Goal: Task Accomplishment & Management: Use online tool/utility

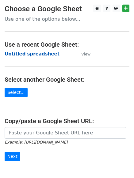
click at [36, 52] on strong "Untitled spreadsheet" at bounding box center [32, 54] width 55 height 6
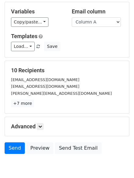
scroll to position [59, 0]
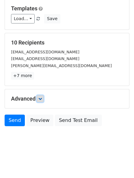
click at [38, 100] on link at bounding box center [40, 99] width 7 height 7
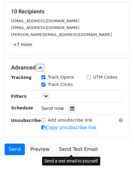
scroll to position [119, 0]
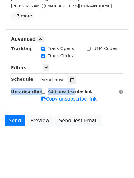
drag, startPoint x: 71, startPoint y: 90, endPoint x: 67, endPoint y: 84, distance: 7.5
click at [67, 84] on div "Tracking Track Opens UTM Codes Track Clicks Filters Only include spreadsheet ro…" at bounding box center [67, 74] width 112 height 57
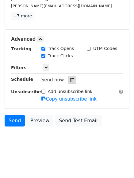
click at [72, 79] on div at bounding box center [72, 80] width 8 height 8
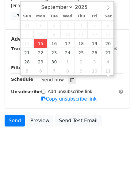
scroll to position [0, 0]
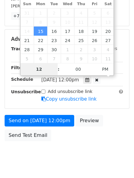
type input "2025-09-29 12:00"
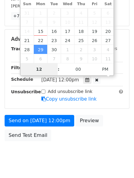
type input "4"
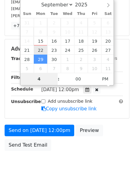
drag, startPoint x: 43, startPoint y: 46, endPoint x: 43, endPoint y: 52, distance: 5.2
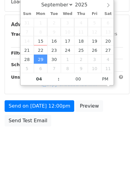
click at [78, 152] on body "New Campaign Daily emails left: 50 Google Sheet: Untitled spreadsheet Variables…" at bounding box center [67, 24] width 134 height 259
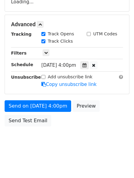
click at [93, 90] on div "Advanced Tracking Track Opens UTM Codes Track Clicks Filters Only include sprea…" at bounding box center [67, 54] width 124 height 79
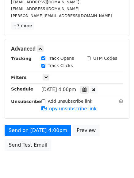
click at [86, 90] on icon at bounding box center [84, 90] width 4 height 4
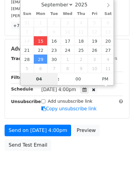
type input "2025-09-15 16:00"
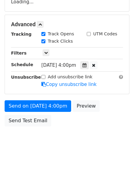
click at [95, 150] on body "New Campaign Daily emails left: 50 Google Sheet: Untitled spreadsheet Variables…" at bounding box center [67, 24] width 134 height 259
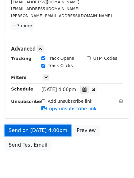
click at [59, 133] on link "Send on Sep 15 at 4:00pm" at bounding box center [38, 131] width 66 height 12
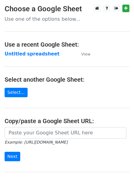
click at [31, 54] on strong "Untitled spreadsheet" at bounding box center [32, 54] width 55 height 6
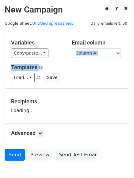
drag, startPoint x: 95, startPoint y: 61, endPoint x: 98, endPoint y: 53, distance: 7.8
click at [95, 57] on div "Variables Copy/paste... {{Column A}} {{Column B}} {{Column C}} {{Column D}} {{C…" at bounding box center [67, 60] width 124 height 55
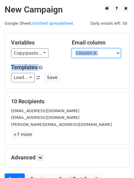
drag, startPoint x: 98, startPoint y: 53, endPoint x: 98, endPoint y: 58, distance: 4.6
click at [98, 53] on select "Column A Column B Column C Column D Column E" at bounding box center [96, 53] width 49 height 9
select select "Column B"
click at [72, 49] on select "Column A Column B Column C Column D Column E" at bounding box center [96, 53] width 49 height 9
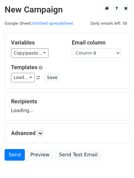
click at [95, 76] on div "Load... No templates saved Save" at bounding box center [66, 77] width 121 height 9
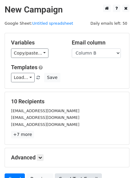
scroll to position [59, 0]
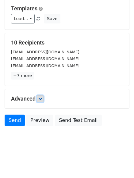
click at [41, 99] on icon at bounding box center [40, 99] width 4 height 4
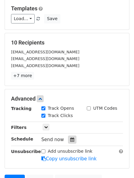
click at [70, 138] on icon at bounding box center [72, 140] width 4 height 4
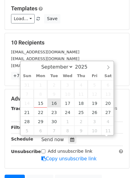
scroll to position [0, 0]
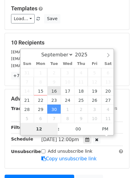
type input "2025-09-16 12:00"
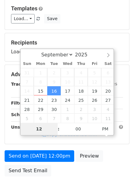
type input "5"
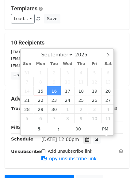
type input "2025-09-16 17:00"
click at [77, 169] on div "Advanced Tracking Track Opens UTM Codes Track Clicks Filters Only include sprea…" at bounding box center [67, 129] width 124 height 80
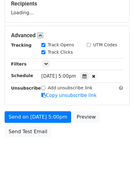
scroll to position [109, 0]
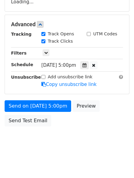
click at [77, 163] on html "New Campaign Daily emails left: 50 Google Sheet: Untitled spreadsheet Variables…" at bounding box center [67, 35] width 134 height 288
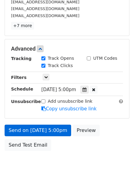
drag, startPoint x: 53, startPoint y: 135, endPoint x: 52, endPoint y: 131, distance: 4.4
click at [53, 134] on div "Send on Sep 16 at 5:00pm Preview Send Test Email" at bounding box center [67, 139] width 134 height 29
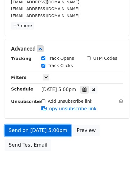
click at [53, 133] on link "Send on Sep 16 at 5:00pm" at bounding box center [38, 131] width 66 height 12
click at [52, 131] on link "Send on Sep 16 at 5:00pm" at bounding box center [38, 131] width 66 height 12
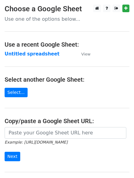
click at [40, 59] on main "Choose a Google Sheet Use one of the options below... Use a recent Google Sheet…" at bounding box center [67, 100] width 134 height 190
click at [42, 54] on strong "Untitled spreadsheet" at bounding box center [32, 54] width 55 height 6
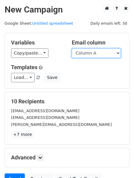
click at [99, 52] on select "Column A Column B Column C Column D Column E" at bounding box center [96, 53] width 49 height 9
click at [72, 49] on select "Column A Column B Column C Column D Column E" at bounding box center [96, 53] width 49 height 9
click at [98, 55] on select "Column A Column B Column C Column D Column E" at bounding box center [96, 53] width 49 height 9
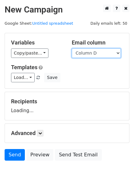
select select "Column C"
click at [72, 49] on select "Column A Column B Column C Column D Column E" at bounding box center [96, 53] width 49 height 9
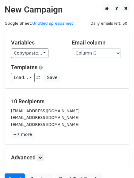
click at [102, 72] on div "Templates Load... No templates saved Save" at bounding box center [66, 73] width 121 height 19
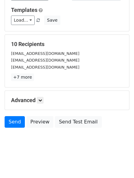
drag, startPoint x: 94, startPoint y: 86, endPoint x: 86, endPoint y: 94, distance: 11.5
click at [90, 91] on form "Variables Copy/paste... {{Column A}} {{Column B}} {{Column C}} {{Column D}} {{C…" at bounding box center [67, 54] width 124 height 156
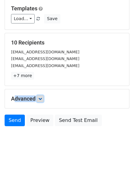
click at [40, 101] on icon at bounding box center [40, 99] width 4 height 4
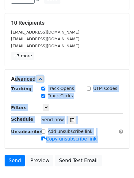
scroll to position [90, 0]
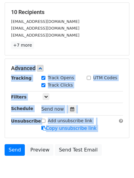
click at [109, 99] on div "Only include spreadsheet rows that match the following filters:" at bounding box center [82, 97] width 90 height 7
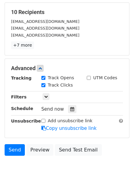
drag, startPoint x: 109, startPoint y: 99, endPoint x: 106, endPoint y: 99, distance: 3.7
click at [106, 99] on div "Only include spreadsheet rows that match the following filters:" at bounding box center [82, 97] width 90 height 7
click at [70, 108] on icon at bounding box center [72, 109] width 4 height 4
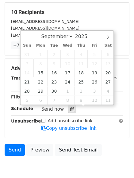
click at [70, 108] on icon at bounding box center [72, 109] width 4 height 4
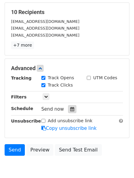
click at [70, 108] on icon at bounding box center [72, 109] width 4 height 4
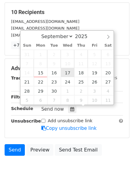
type input "2025-09-17 12:00"
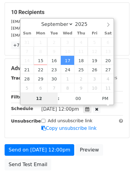
type input "6"
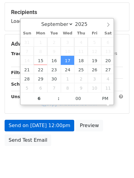
click at [100, 174] on body "New Campaign Daily emails left: 50 Google Sheet: Untitled spreadsheet Variables…" at bounding box center [67, 44] width 134 height 259
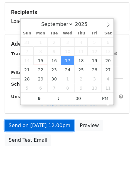
click at [64, 132] on link "Send on Sep 17 at 12:00pm" at bounding box center [39, 126] width 69 height 12
type input "2025-09-17 18:00"
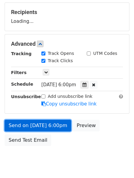
click at [48, 124] on link "Send on Sep 17 at 6:00pm" at bounding box center [38, 126] width 66 height 12
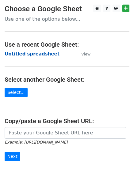
click at [41, 54] on strong "Untitled spreadsheet" at bounding box center [32, 54] width 55 height 6
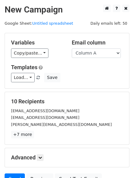
click at [121, 68] on h5 "Templates" at bounding box center [67, 67] width 112 height 7
click at [100, 68] on h5 "Templates" at bounding box center [67, 67] width 112 height 7
click at [102, 54] on select "Column A Column B Column C Column D Column E" at bounding box center [96, 53] width 49 height 9
select select "Column D"
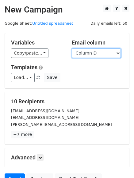
click at [72, 49] on select "Column A Column B Column C Column D Column E" at bounding box center [96, 53] width 49 height 9
drag, startPoint x: 99, startPoint y: 86, endPoint x: 104, endPoint y: 82, distance: 6.4
click at [103, 84] on div "Variables Copy/paste... {{Column A}} {{Column B}} {{Column C}} {{Column D}} {{C…" at bounding box center [67, 60] width 124 height 55
click at [106, 77] on div "Load... No templates saved Save" at bounding box center [66, 77] width 121 height 9
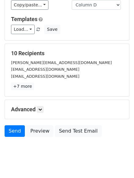
scroll to position [59, 0]
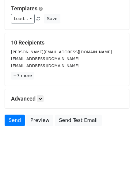
click at [106, 109] on div "Advanced Tracking Track Opens UTM Codes Track Clicks Filters Only include sprea…" at bounding box center [67, 99] width 124 height 20
click at [40, 98] on icon at bounding box center [40, 99] width 4 height 4
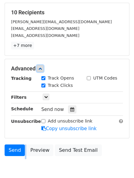
scroll to position [119, 0]
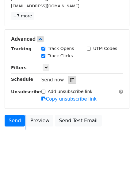
click at [72, 81] on div at bounding box center [72, 80] width 8 height 8
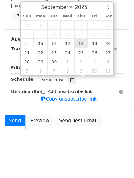
type input "2025-09-18 12:00"
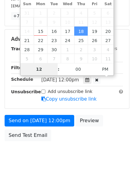
type input "8"
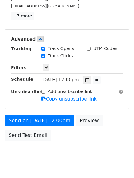
type input "2025-09-18 20:00"
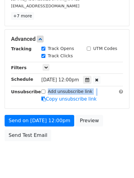
drag, startPoint x: 40, startPoint y: 86, endPoint x: 42, endPoint y: 103, distance: 17.5
click at [42, 102] on div "Tracking Track Opens UTM Codes Track Clicks Filters Only include spreadsheet ro…" at bounding box center [67, 74] width 112 height 57
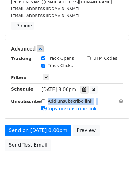
scroll to position [119, 0]
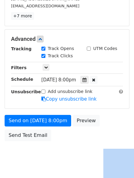
click at [87, 148] on body "New Campaign Daily emails left: 50 Google Sheet: Untitled spreadsheet Variables…" at bounding box center [67, 27] width 134 height 283
click at [86, 79] on icon at bounding box center [84, 80] width 4 height 4
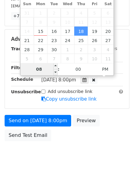
click at [47, 69] on input "08" at bounding box center [38, 69] width 37 height 12
type input "7"
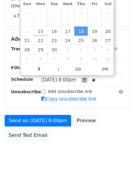
type input "2025-09-18 19:00"
click at [60, 140] on div "Send on Sep 18 at 8:00pm Preview Send Test Email" at bounding box center [67, 129] width 134 height 29
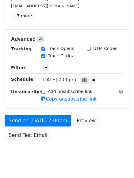
scroll to position [109, 0]
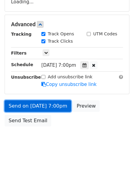
click at [56, 106] on form "Variables Copy/paste... {{Column A}} {{Column B}} {{Column C}} {{Column D}} {{C…" at bounding box center [67, 27] width 124 height 206
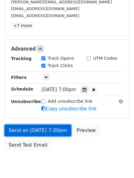
click at [52, 129] on link "Send on Sep 18 at 7:00pm" at bounding box center [38, 131] width 66 height 12
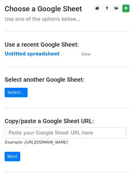
click at [39, 54] on strong "Untitled spreadsheet" at bounding box center [32, 54] width 55 height 6
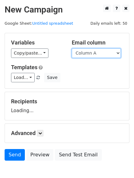
drag, startPoint x: 0, startPoint y: 0, endPoint x: 103, endPoint y: 53, distance: 116.2
click at [103, 53] on select "Column A Column B Column C Column D Column E" at bounding box center [96, 53] width 49 height 9
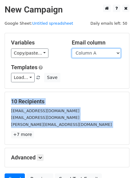
select select "Column E"
click at [72, 49] on select "Column A Column B Column C Column D Column E" at bounding box center [96, 53] width 49 height 9
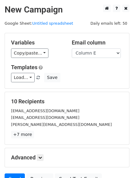
click at [94, 70] on h5 "Templates" at bounding box center [67, 67] width 112 height 7
click at [93, 76] on div "Load... No templates saved Save" at bounding box center [66, 77] width 121 height 9
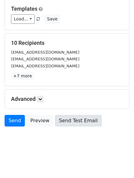
scroll to position [59, 0]
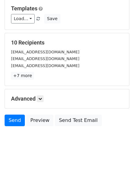
click at [48, 96] on div "Advanced Tracking Track Opens UTM Codes Track Clicks Filters Only include sprea…" at bounding box center [67, 99] width 124 height 19
click at [42, 102] on link at bounding box center [40, 99] width 7 height 7
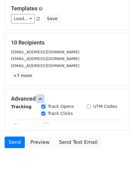
click at [42, 101] on link at bounding box center [40, 99] width 7 height 7
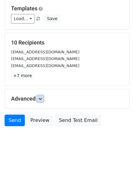
click at [42, 101] on link at bounding box center [40, 99] width 7 height 7
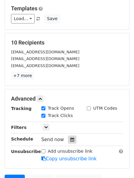
click at [70, 139] on icon at bounding box center [72, 140] width 4 height 4
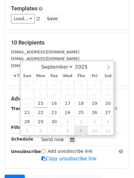
type input "[DATE] 12:00"
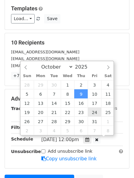
scroll to position [0, 0]
drag, startPoint x: 74, startPoint y: 133, endPoint x: 91, endPoint y: 104, distance: 33.7
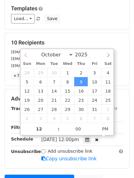
select select "8"
click at [27, 53] on div "September October November [DATE]" at bounding box center [66, 54] width 93 height 10
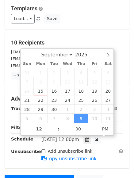
click at [27, 53] on div "September October November [DATE]" at bounding box center [66, 54] width 93 height 10
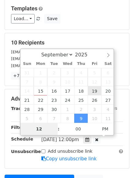
type input "[DATE] 12:00"
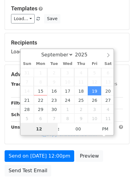
type input "8"
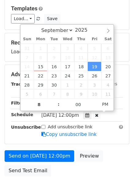
type input "[DATE] 20:00"
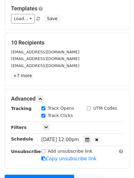
click at [103, 145] on form "Variables Copy/paste... {{Column A}} {{Column B}} {{Column C}} {{Column D}} {{C…" at bounding box center [67, 89] width 124 height 230
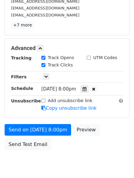
scroll to position [134, 0]
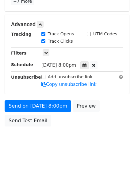
click at [83, 154] on html "New Campaign Daily emails left: 50 Google Sheet: Untitled spreadsheet Variables…" at bounding box center [67, 22] width 134 height 312
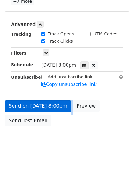
drag, startPoint x: 43, startPoint y: 114, endPoint x: 42, endPoint y: 107, distance: 7.0
click at [42, 107] on body "New Campaign Daily emails left: 50 Google Sheet: Untitled spreadsheet Variables…" at bounding box center [67, 12] width 134 height 283
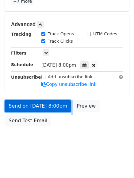
click at [45, 108] on link "Send on [DATE] 8:00pm" at bounding box center [38, 107] width 66 height 12
